Goal: Task Accomplishment & Management: Use online tool/utility

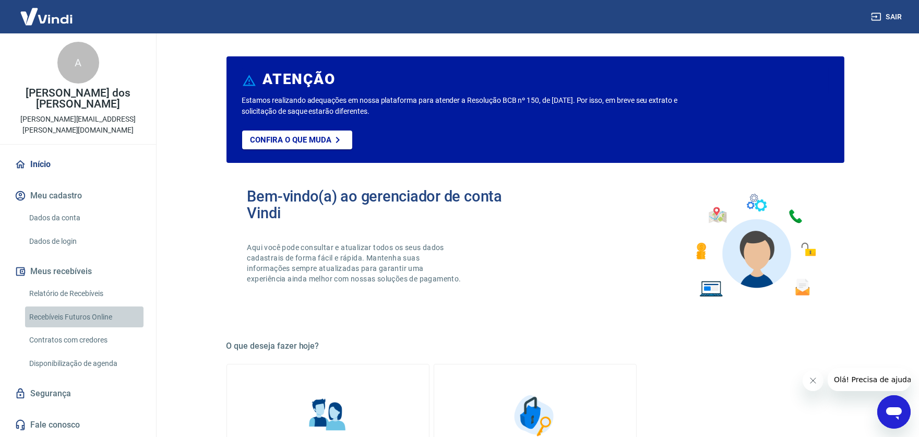
click at [113, 306] on link "Recebíveis Futuros Online" at bounding box center [84, 316] width 119 height 21
